Goal: Transaction & Acquisition: Purchase product/service

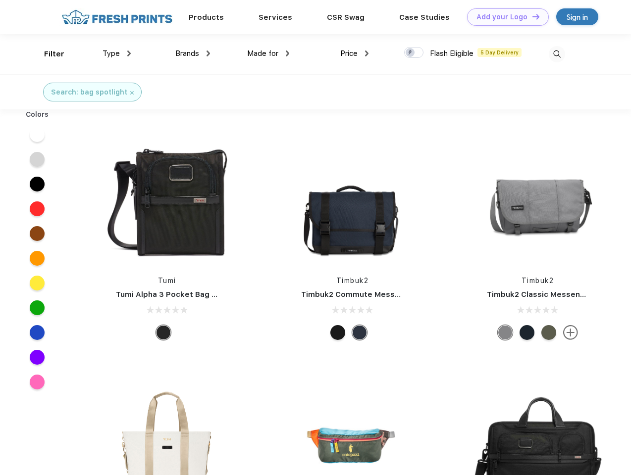
click at [504, 17] on link "Add your Logo Design Tool" at bounding box center [508, 16] width 82 height 17
click at [0, 0] on div "Design Tool" at bounding box center [0, 0] width 0 height 0
click at [531, 16] on link "Add your Logo Design Tool" at bounding box center [508, 16] width 82 height 17
click at [48, 54] on div "Filter" at bounding box center [54, 54] width 20 height 11
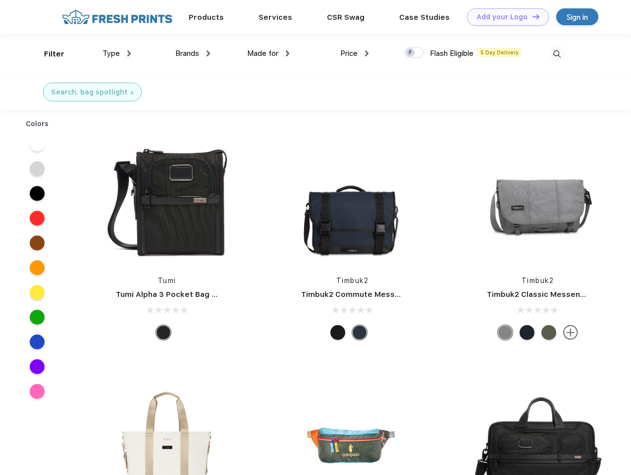
click at [117, 53] on span "Type" at bounding box center [110, 53] width 17 height 9
click at [193, 53] on span "Brands" at bounding box center [187, 53] width 24 height 9
click at [268, 53] on span "Made for" at bounding box center [262, 53] width 31 height 9
click at [354, 53] on span "Price" at bounding box center [348, 53] width 17 height 9
click at [414, 53] on div at bounding box center [413, 52] width 19 height 11
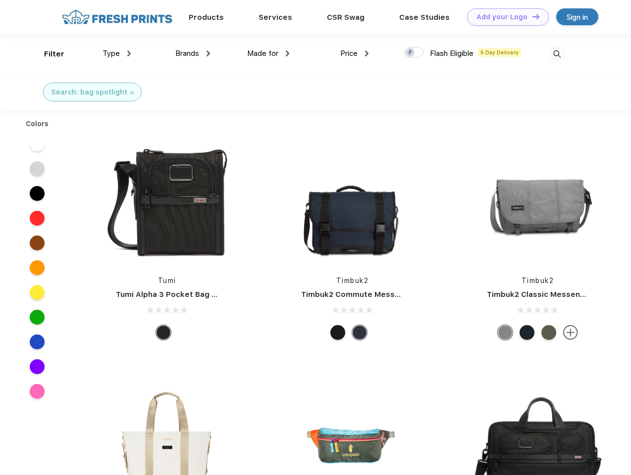
click at [410, 53] on input "checkbox" at bounding box center [407, 50] width 6 height 6
click at [556, 54] on img at bounding box center [556, 54] width 16 height 16
